Goal: Communication & Community: Answer question/provide support

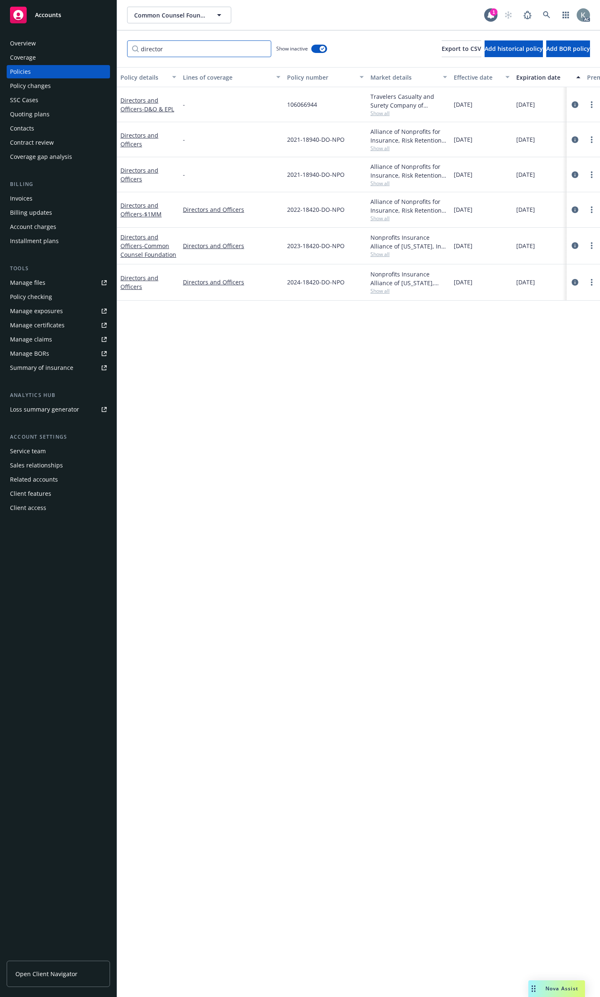
click at [262, 43] on input "director" at bounding box center [199, 48] width 144 height 17
click at [262, 46] on input "director" at bounding box center [199, 48] width 144 height 17
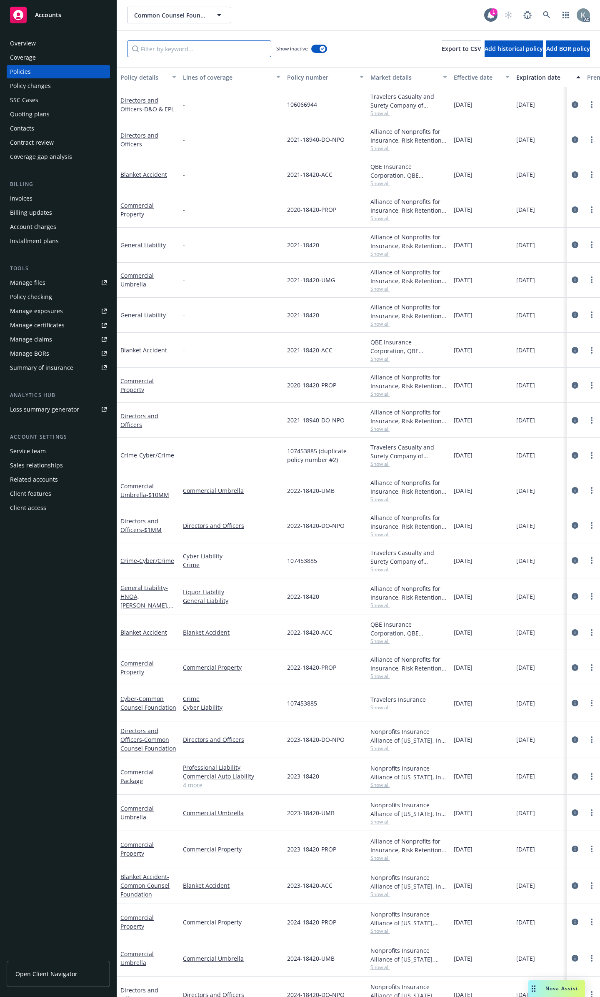
click at [176, 47] on input "Filter by keyword..." at bounding box center [199, 48] width 144 height 17
click at [572, 241] on icon "circleInformation" at bounding box center [575, 244] width 7 height 7
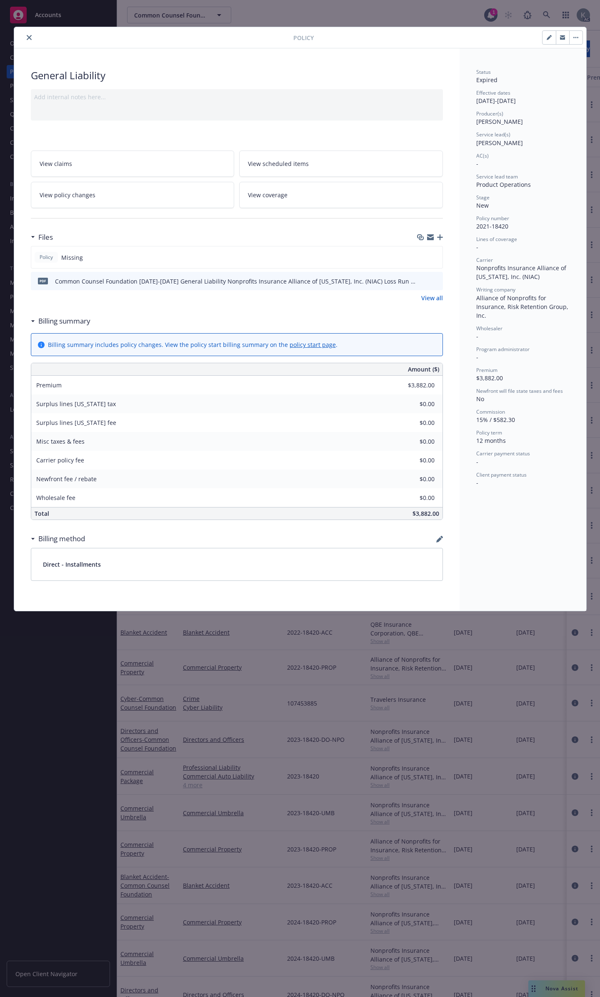
click at [29, 36] on icon "close" at bounding box center [29, 37] width 5 height 5
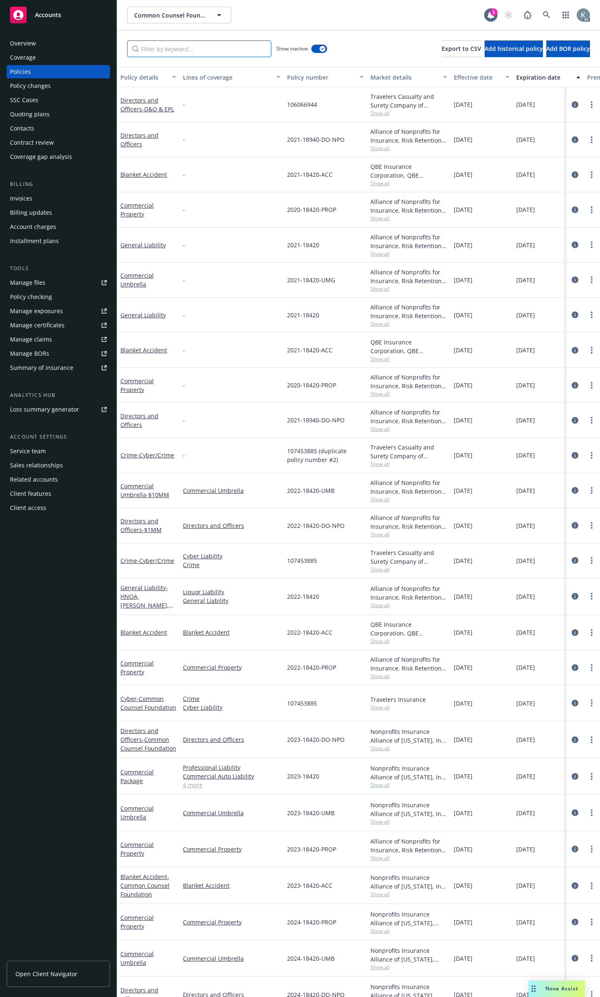
click at [237, 44] on input "Filter by keyword..." at bounding box center [199, 48] width 144 height 17
click at [313, 46] on button "button" at bounding box center [319, 49] width 16 height 8
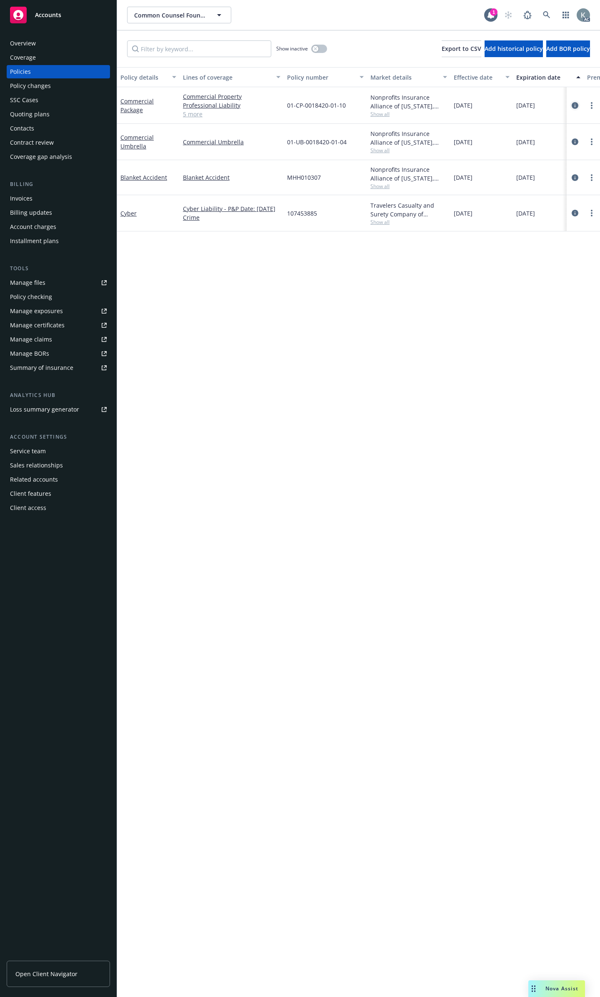
click at [575, 102] on icon "circleInformation" at bounding box center [575, 105] width 7 height 7
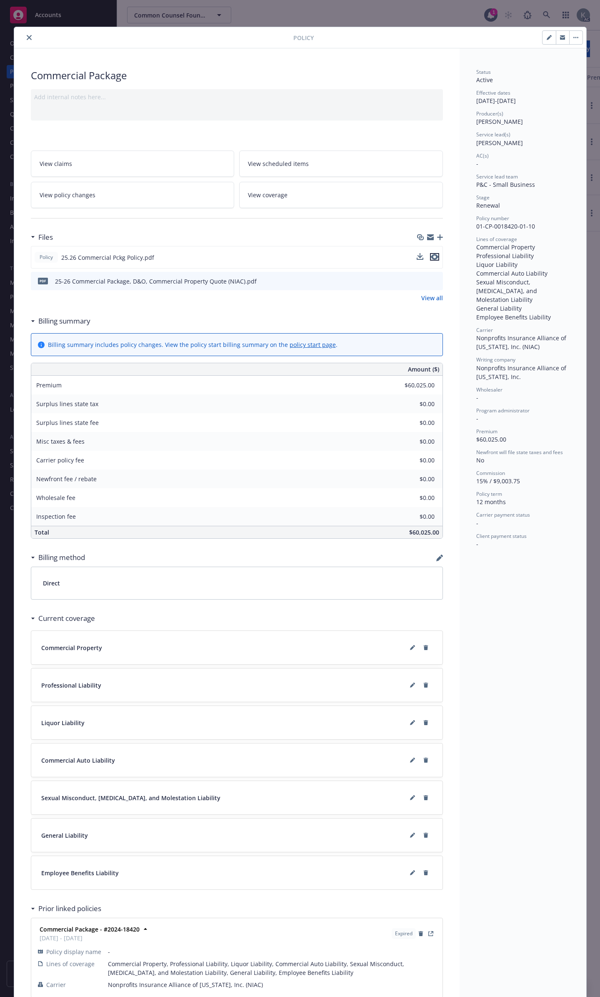
click at [432, 254] on icon "preview file" at bounding box center [435, 257] width 8 height 6
click at [434, 254] on icon "preview file" at bounding box center [435, 257] width 8 height 6
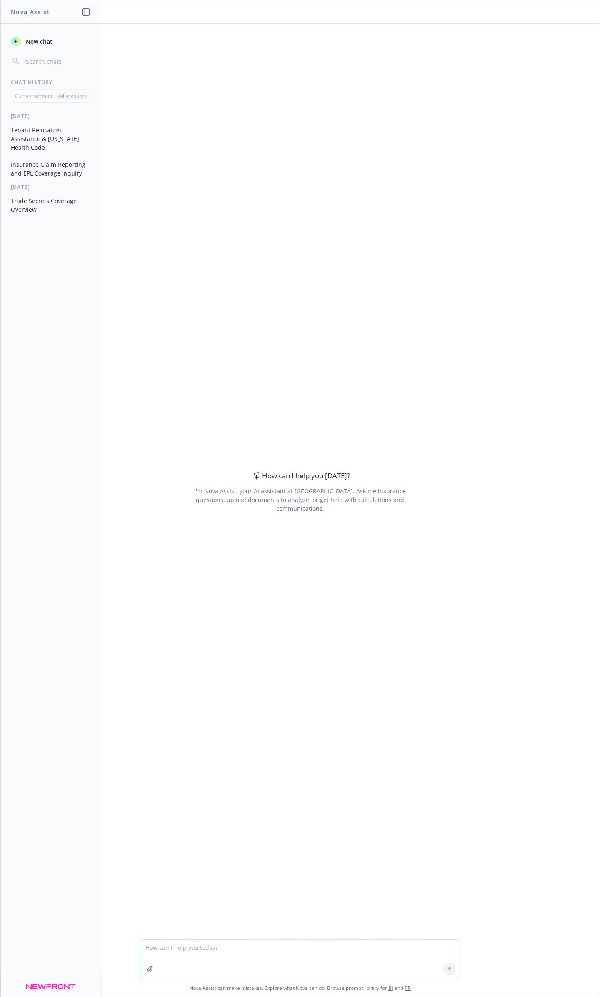
click at [278, 952] on textarea at bounding box center [300, 959] width 319 height 39
drag, startPoint x: 311, startPoint y: 946, endPoint x: 147, endPoint y: 961, distance: 165.0
click at [147, 961] on div "do general liability policies typically cover sexual assualt" at bounding box center [300, 959] width 319 height 39
type textarea "do general liability policies typically cover sexual assualt"
click at [238, 961] on textarea at bounding box center [300, 959] width 319 height 39
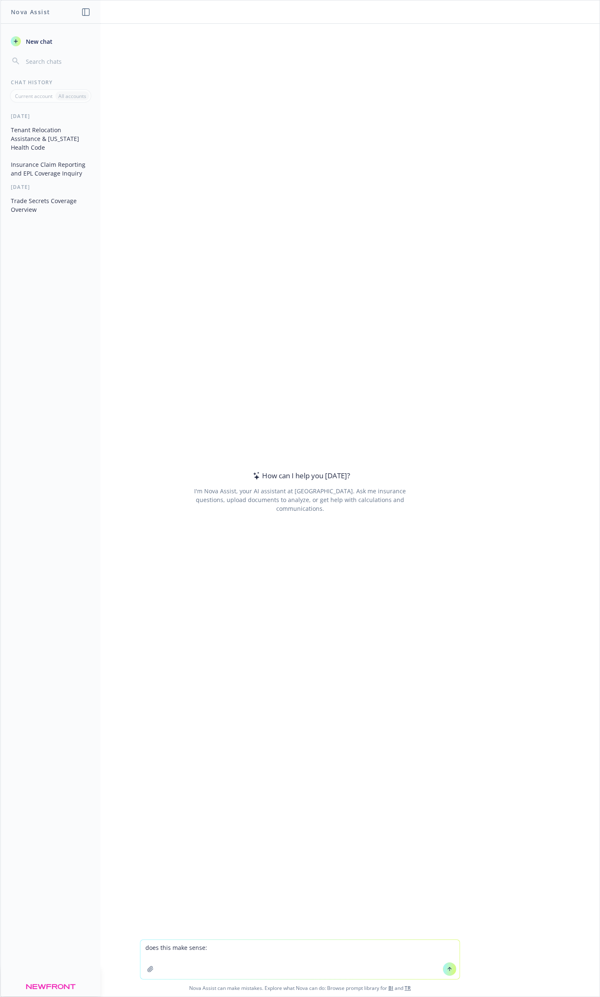
type textarea "does this make sense: It really depends on the policy as most general liability…"
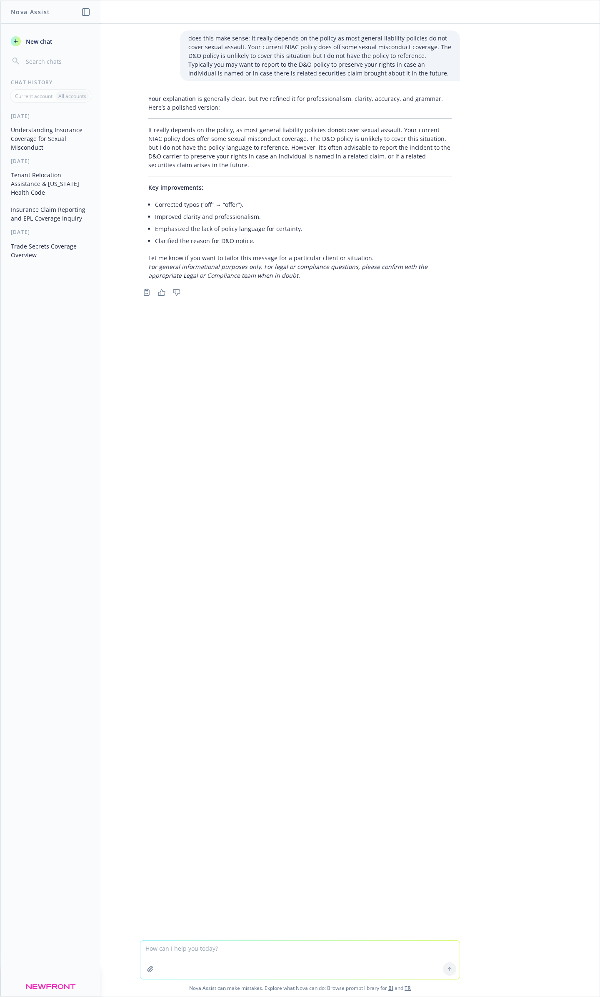
click at [249, 954] on textarea at bounding box center [300, 960] width 319 height 38
type textarea "please make all this lower case: THIS POLICY PROVIDES CLAIMS-MADE COVERAGE ON A…"
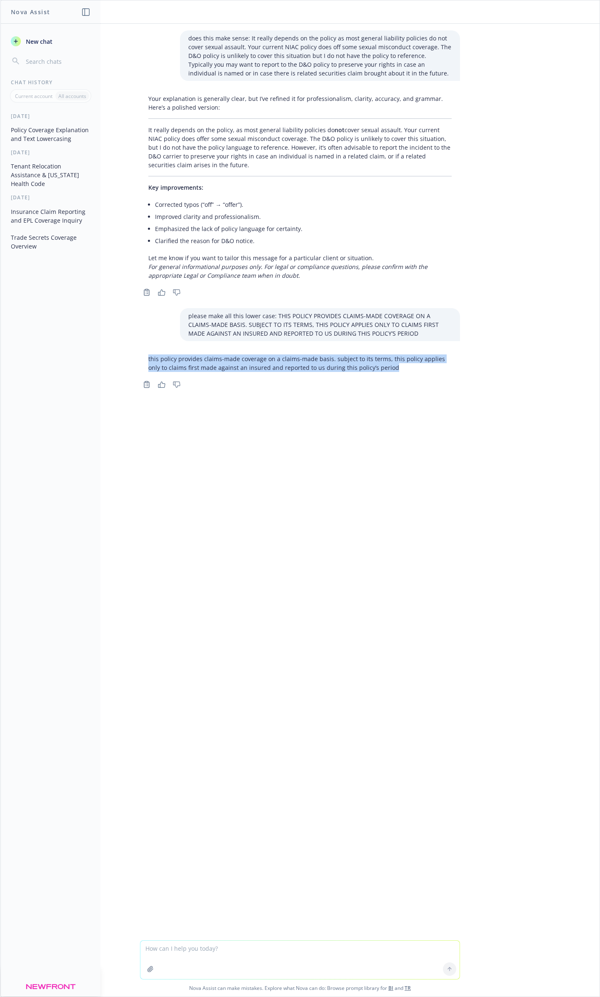
drag, startPoint x: 326, startPoint y: 366, endPoint x: 128, endPoint y: 360, distance: 198.6
click at [128, 360] on div "does this make sense: It really depends on the policy as most general liability…" at bounding box center [300, 482] width 600 height 916
copy p "this policy provides claims-made coverage on a claims-made basis. subject to it…"
